Goal: Information Seeking & Learning: Compare options

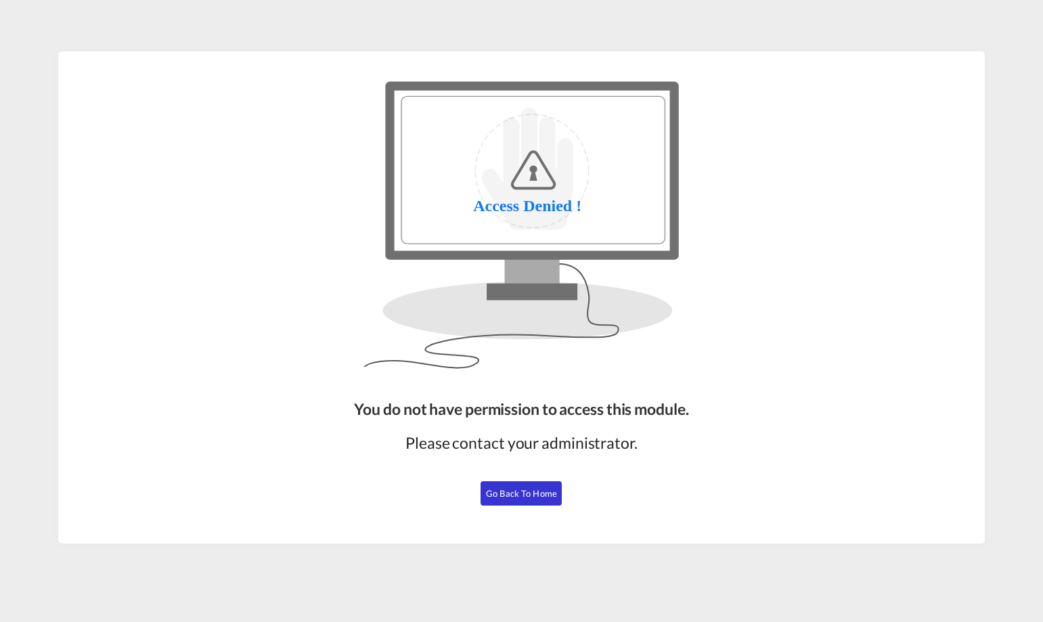
click at [531, 495] on span "Go Back to Home" at bounding box center [521, 493] width 71 height 11
